Goal: Task Accomplishment & Management: Manage account settings

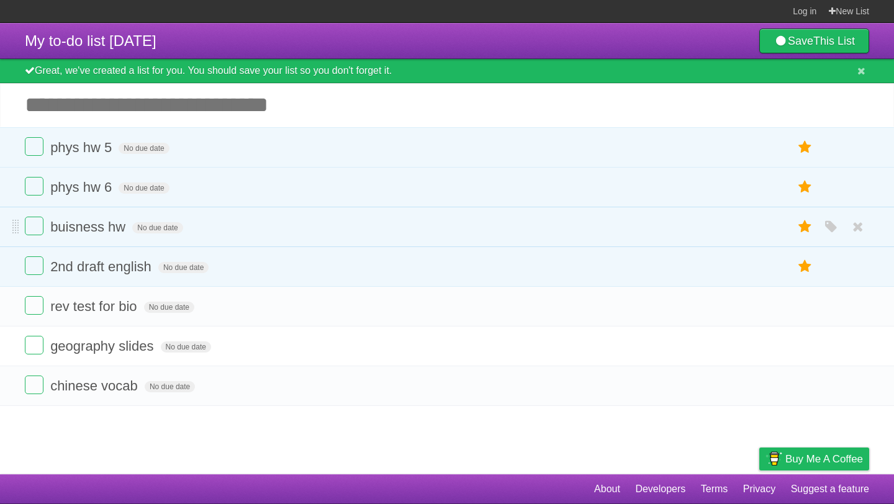
click at [47, 236] on form "buisness hw No due date White Red Blue Green Purple Orange" at bounding box center [447, 227] width 844 height 20
click at [30, 225] on label at bounding box center [34, 226] width 19 height 19
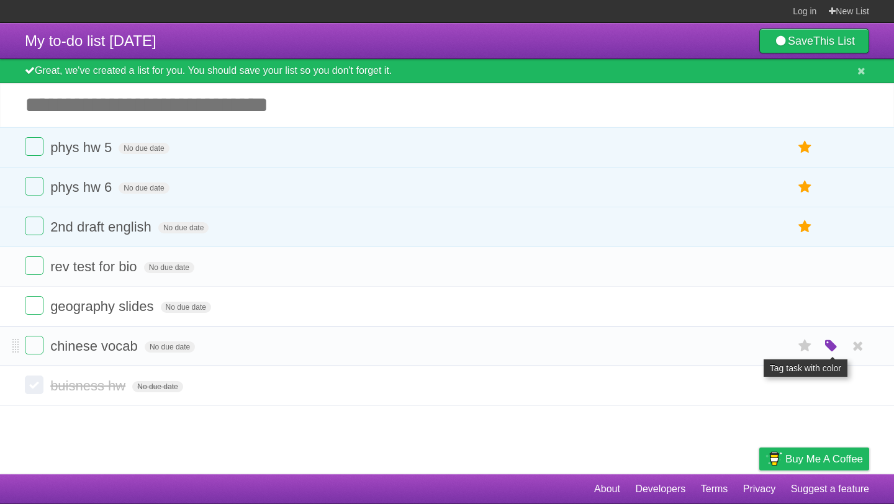
click at [828, 350] on icon "button" at bounding box center [831, 346] width 17 height 16
click at [761, 351] on label "Purple" at bounding box center [761, 346] width 14 height 14
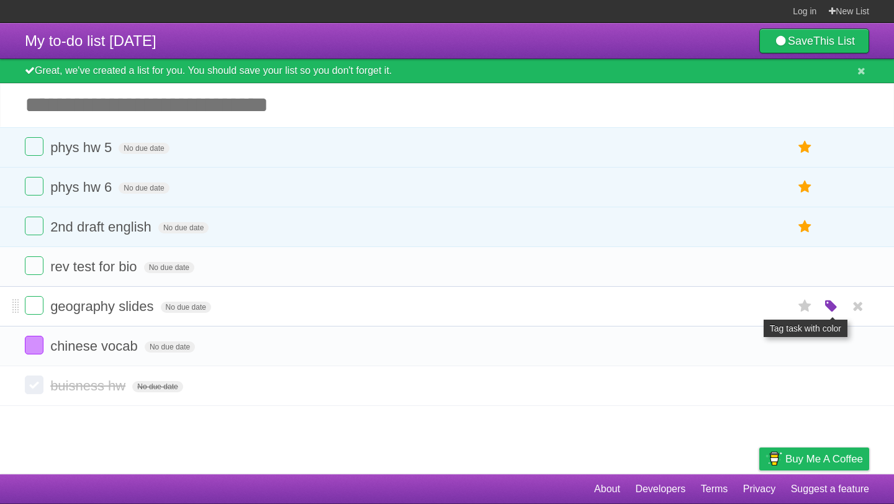
click at [826, 307] on icon "button" at bounding box center [831, 307] width 17 height 16
click at [775, 313] on label "Orange" at bounding box center [777, 306] width 14 height 14
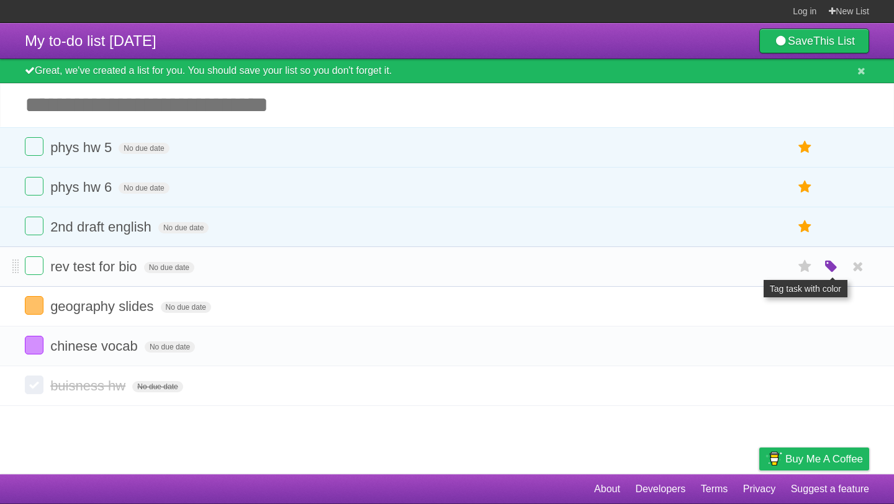
click at [825, 275] on icon "button" at bounding box center [831, 267] width 17 height 16
click at [737, 273] on label "Green" at bounding box center [744, 266] width 14 height 14
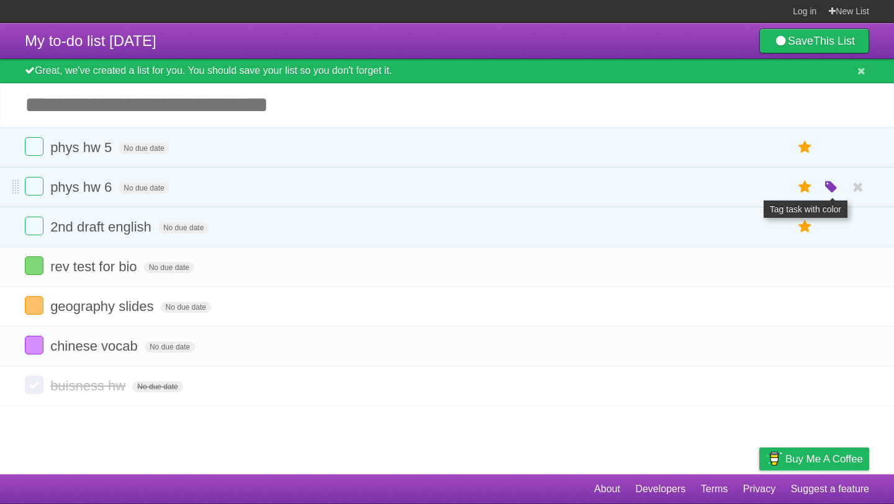
click at [831, 190] on icon "button" at bounding box center [831, 187] width 17 height 16
click at [705, 188] on label "Red" at bounding box center [710, 187] width 14 height 14
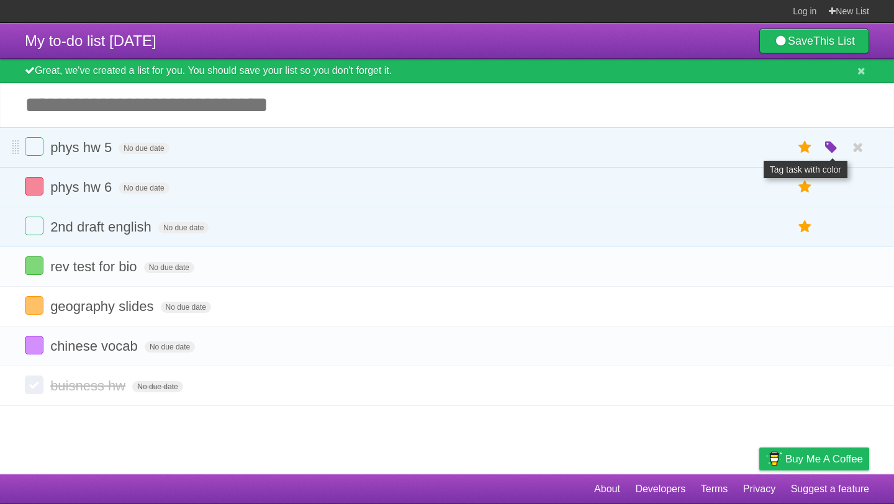
click at [830, 149] on icon "button" at bounding box center [831, 148] width 17 height 16
click at [773, 147] on label "Orange" at bounding box center [777, 147] width 14 height 14
click at [730, 187] on label "Blue" at bounding box center [727, 187] width 14 height 14
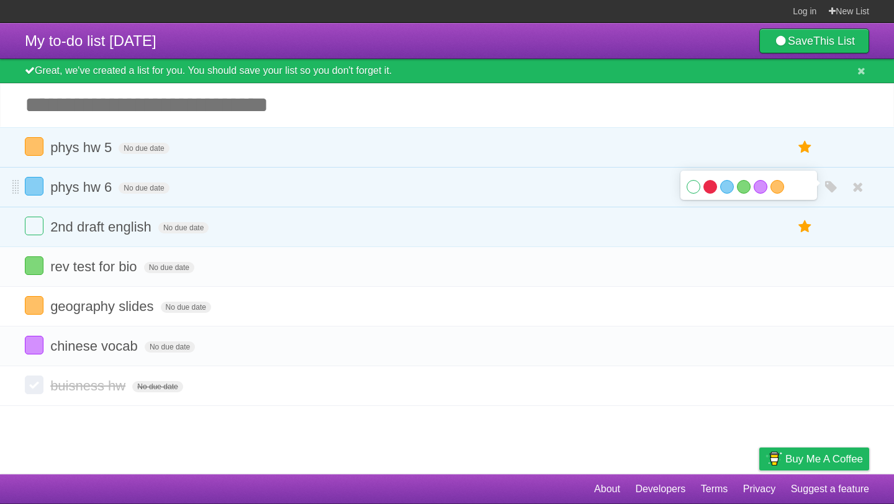
click at [706, 188] on label "Red" at bounding box center [710, 187] width 14 height 14
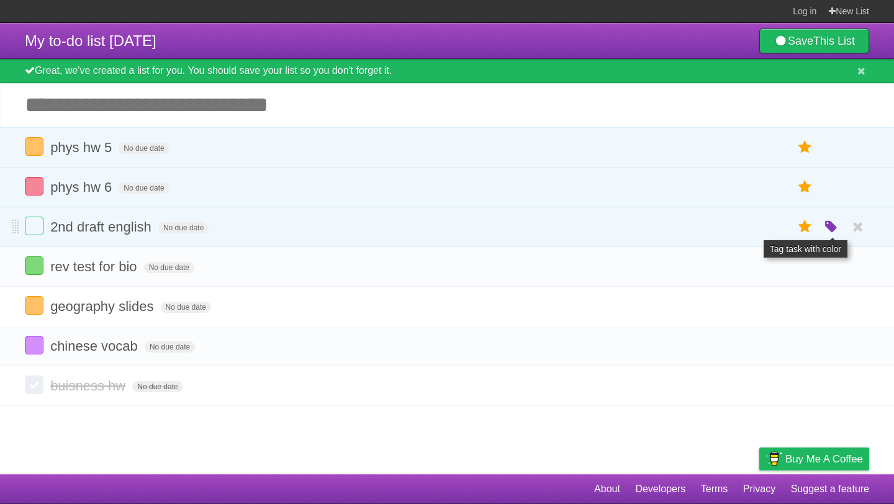
click at [827, 229] on icon "button" at bounding box center [831, 227] width 17 height 16
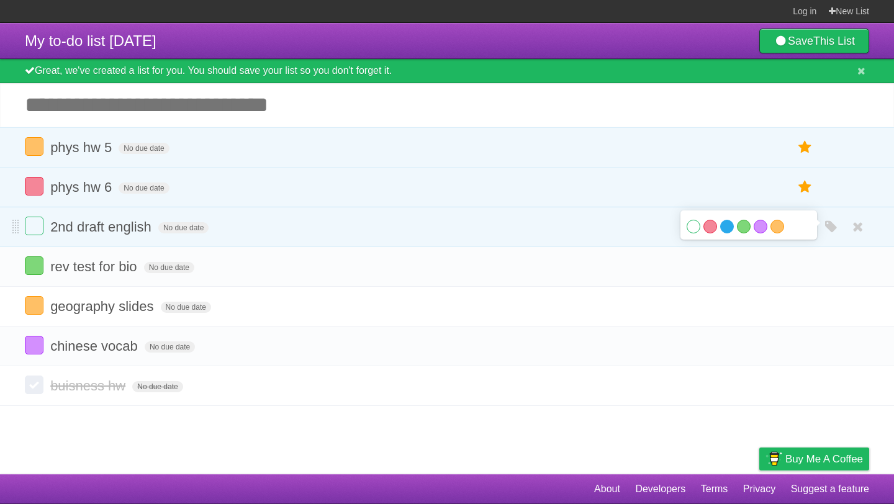
click at [725, 233] on label "Blue" at bounding box center [727, 227] width 14 height 14
click at [158, 353] on span "No due date" at bounding box center [170, 346] width 50 height 11
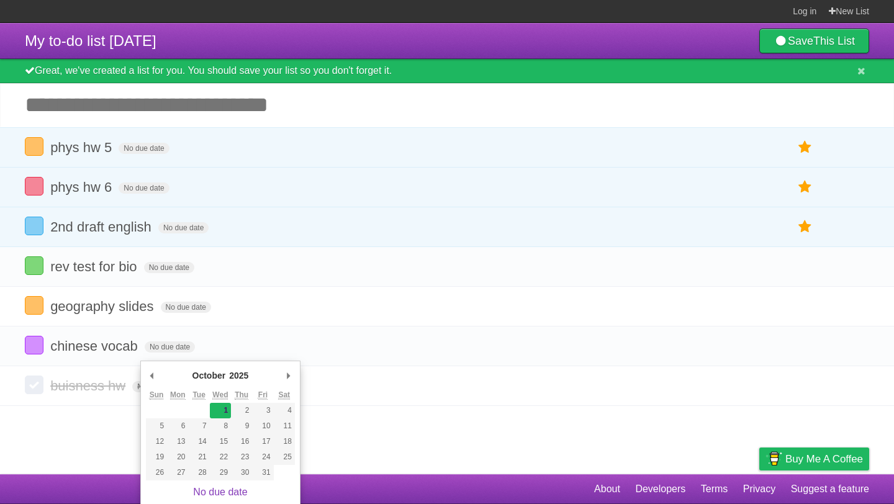
type span "[DATE]"
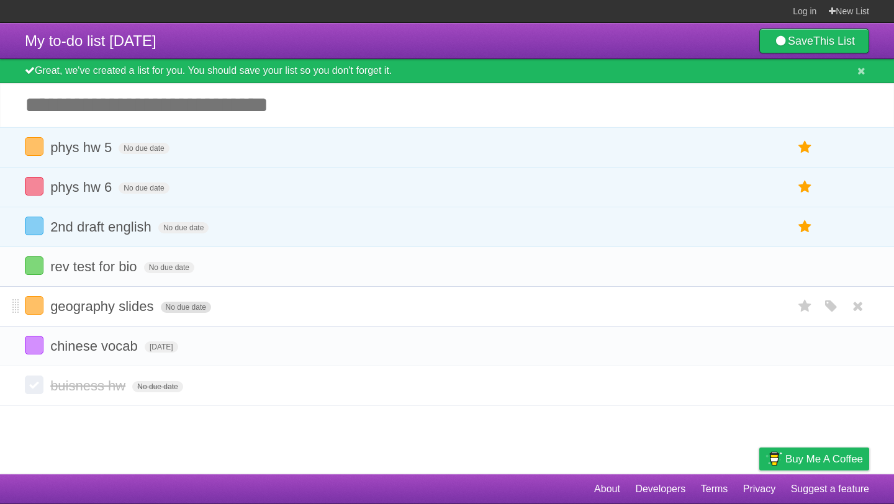
click at [178, 310] on span "No due date" at bounding box center [186, 307] width 50 height 11
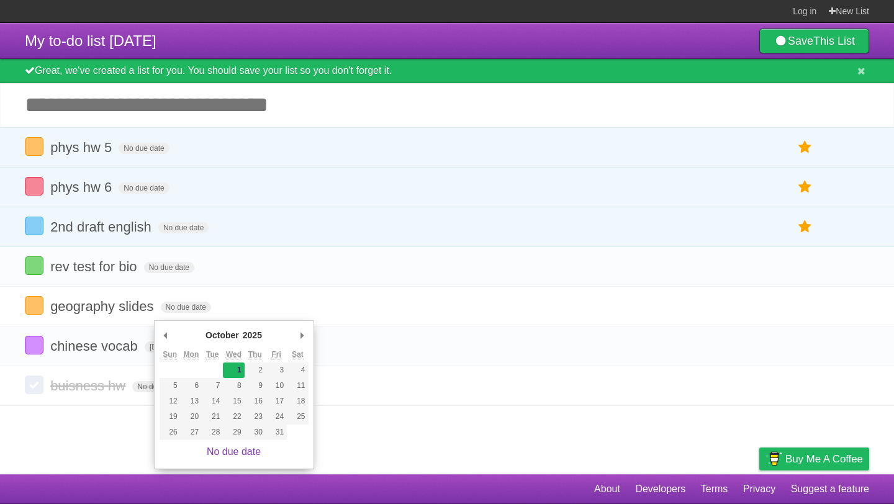
type span "[DATE]"
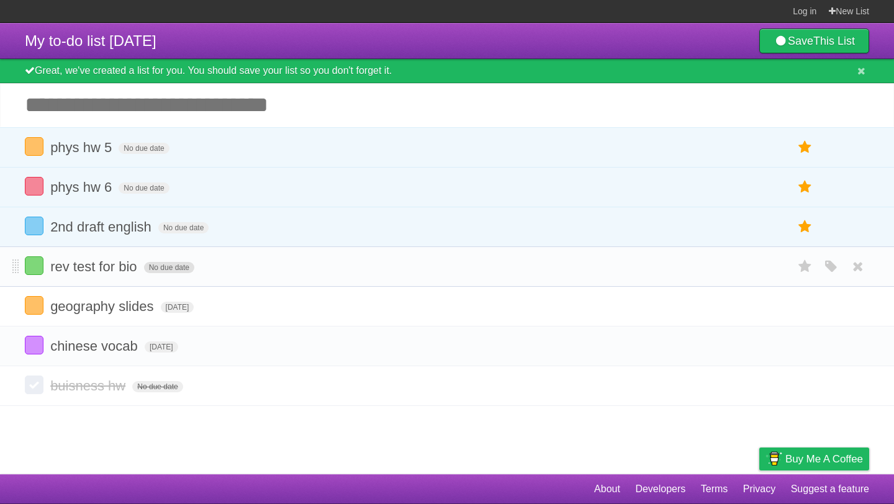
click at [165, 272] on span "No due date" at bounding box center [169, 267] width 50 height 11
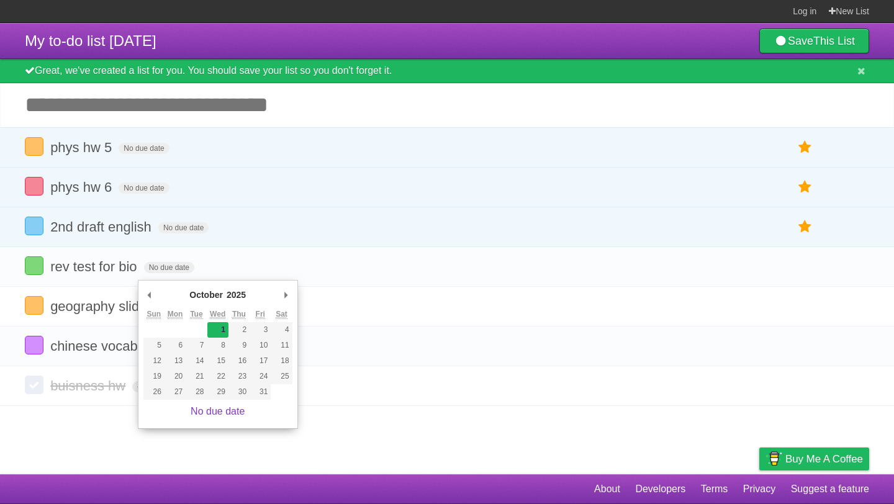
type span "[DATE]"
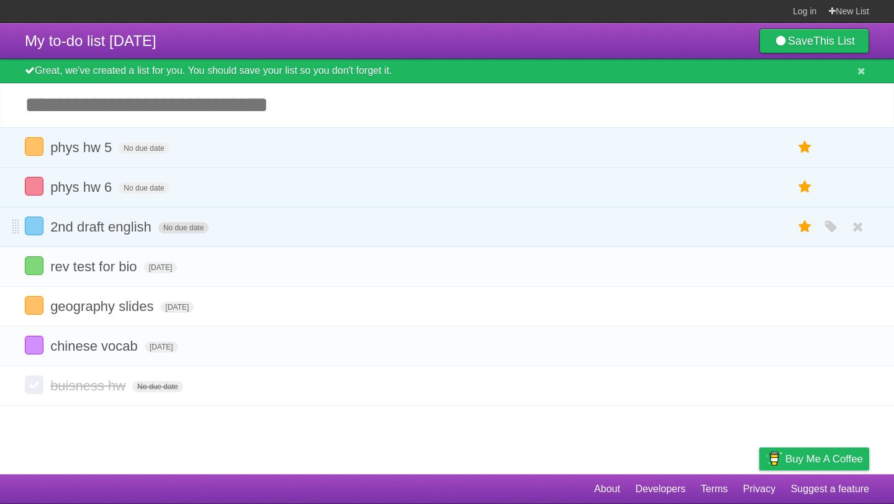
click at [180, 233] on span "No due date" at bounding box center [183, 227] width 50 height 11
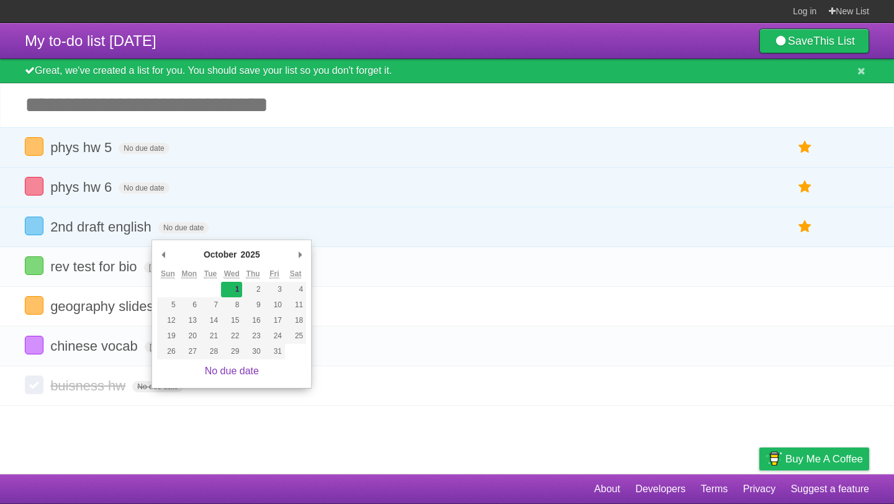
type span "[DATE]"
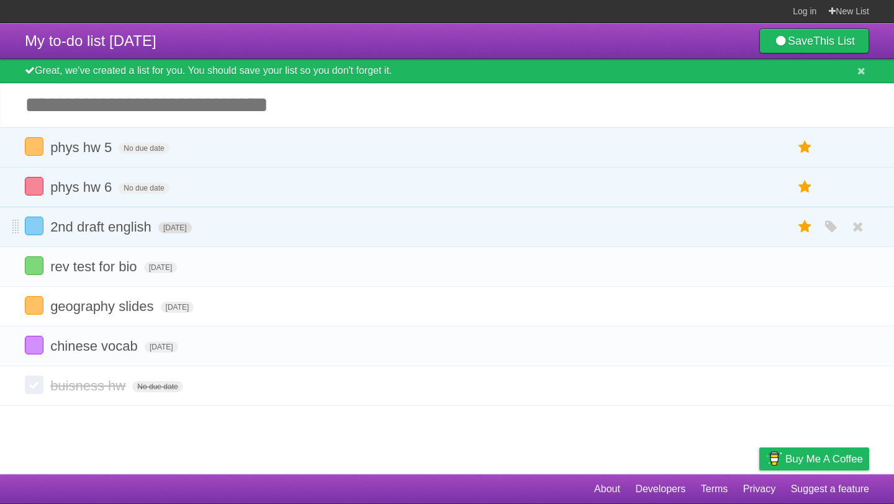
click at [192, 230] on span "[DATE]" at bounding box center [175, 227] width 34 height 11
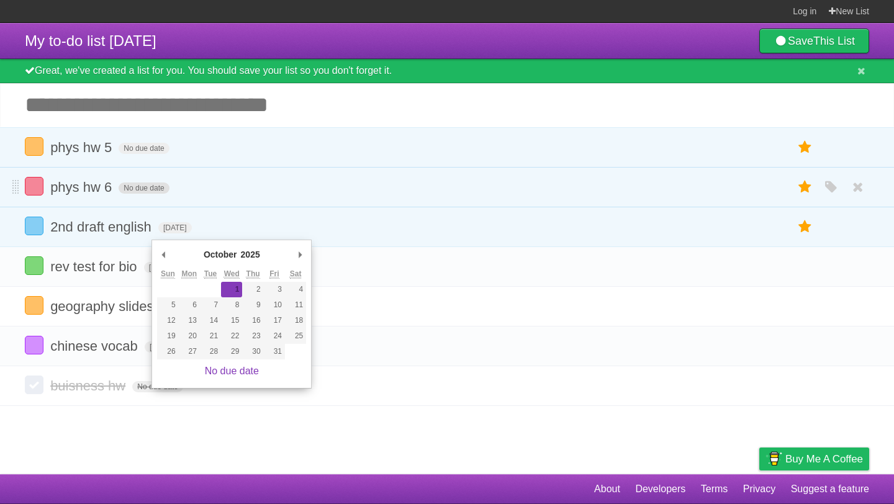
click at [140, 193] on span "No due date" at bounding box center [144, 188] width 50 height 11
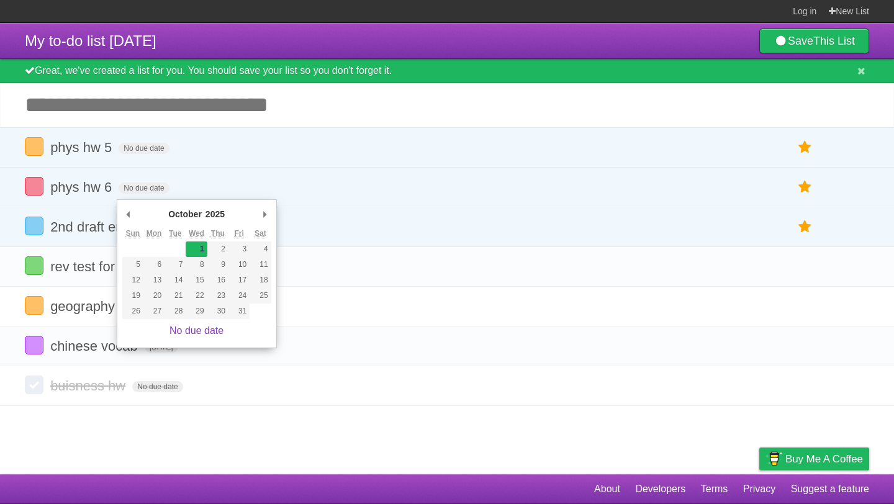
type span "[DATE]"
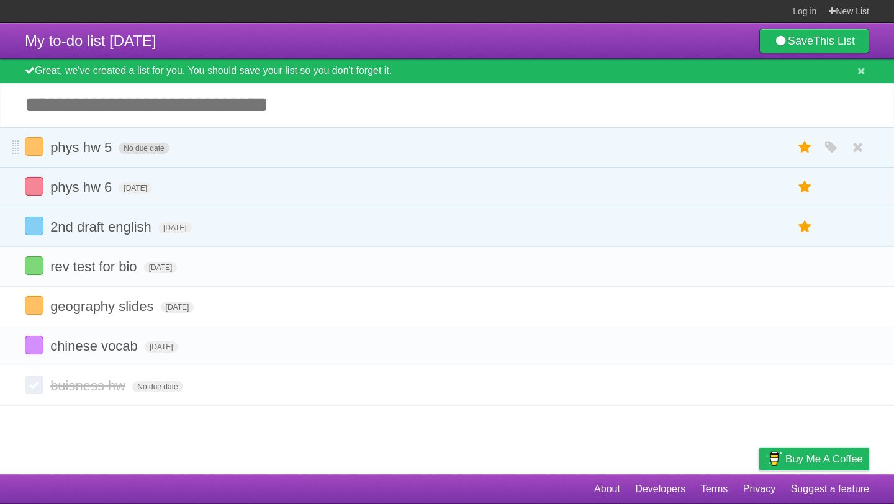
click at [141, 154] on span "No due date" at bounding box center [144, 148] width 50 height 11
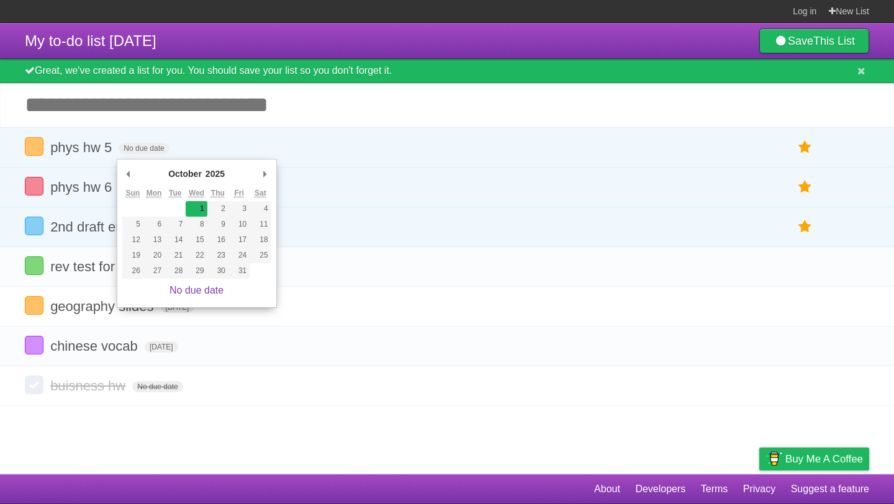
type span "[DATE]"
